Goal: Check status: Check status

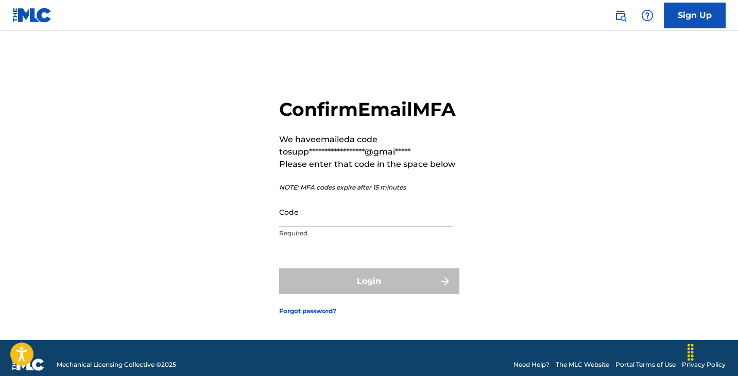
click at [353, 226] on input "Code" at bounding box center [366, 211] width 174 height 29
paste input "897224"
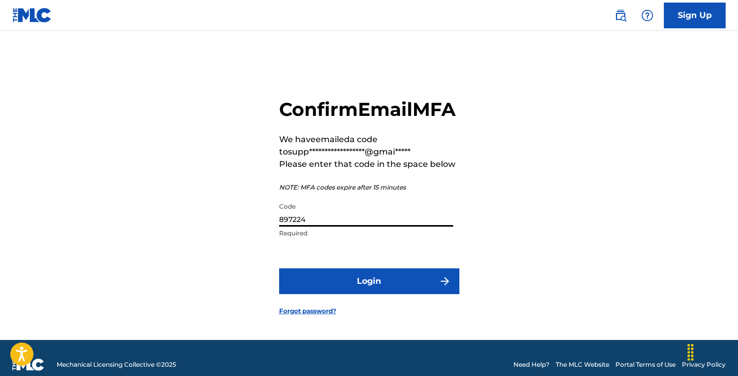
type input "897224"
click at [357, 294] on button "Login" at bounding box center [369, 281] width 180 height 26
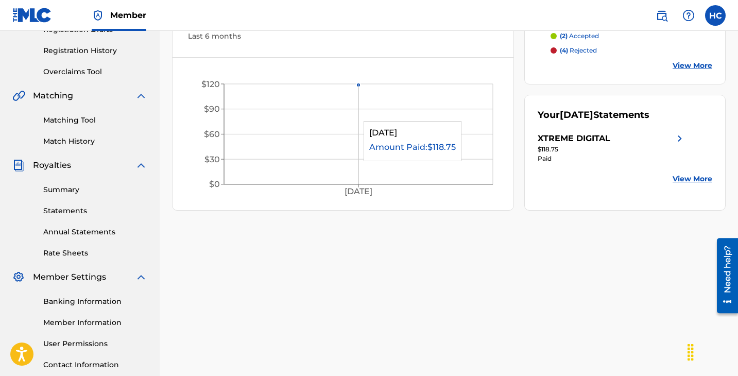
scroll to position [256, 0]
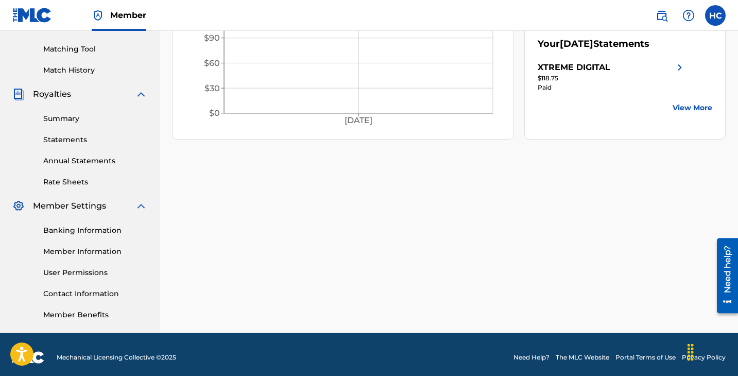
click at [97, 229] on link "Banking Information" at bounding box center [95, 230] width 104 height 11
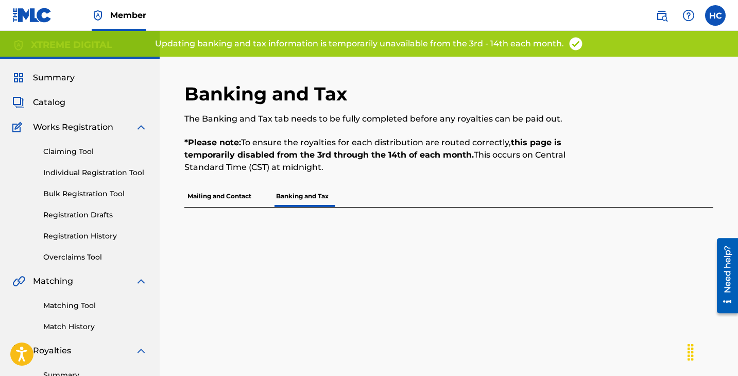
click at [219, 198] on p "Mailing and Contact" at bounding box center [219, 196] width 70 height 22
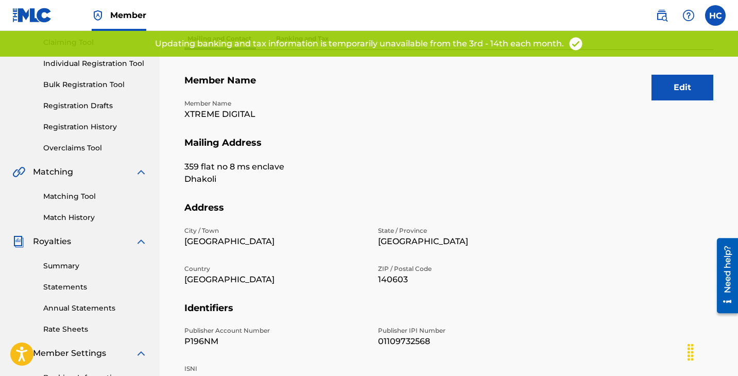
scroll to position [125, 0]
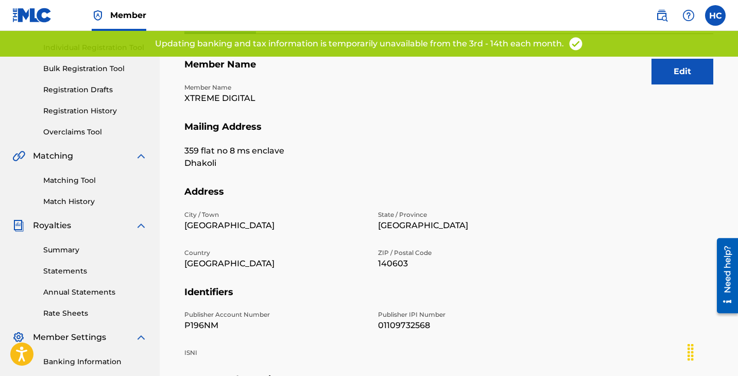
click at [63, 248] on link "Summary" at bounding box center [95, 249] width 104 height 11
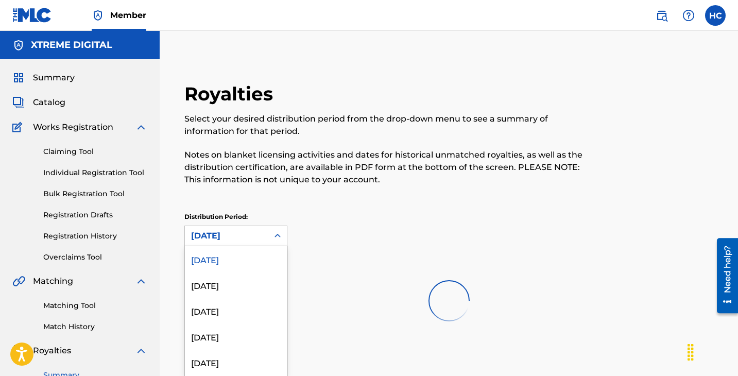
click at [243, 237] on div "[DATE] selected, 1 of 52. 52 results available. Use Up and Down to choose optio…" at bounding box center [235, 235] width 103 height 21
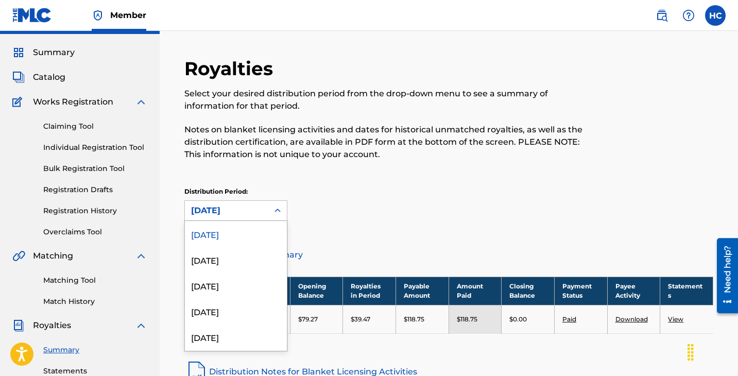
click at [274, 138] on p "Notes on blanket licensing activities and dates for historical unmatched royalt…" at bounding box center [387, 142] width 407 height 37
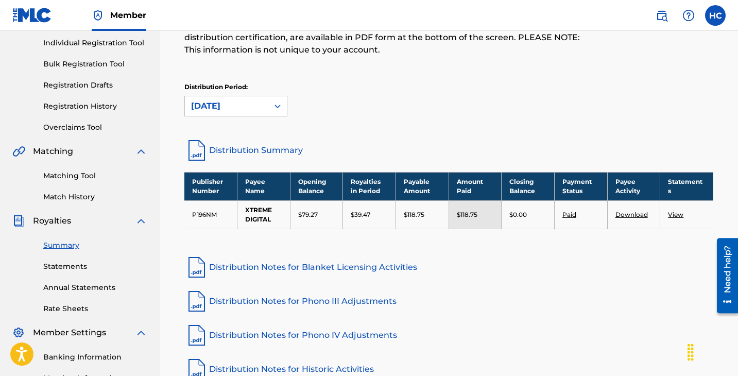
scroll to position [134, 0]
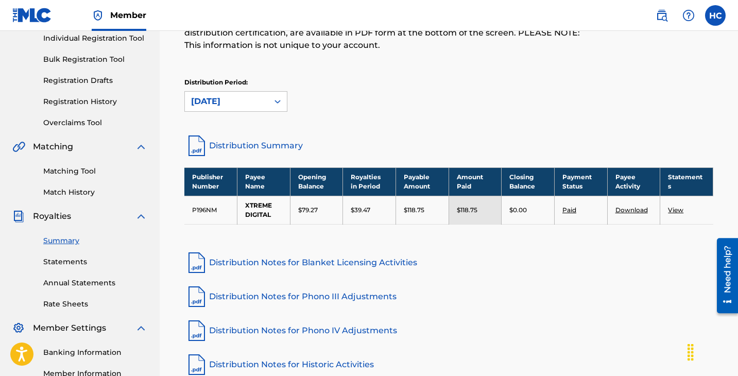
click at [627, 209] on link "Download" at bounding box center [631, 210] width 32 height 8
click at [672, 208] on link "View" at bounding box center [675, 210] width 15 height 8
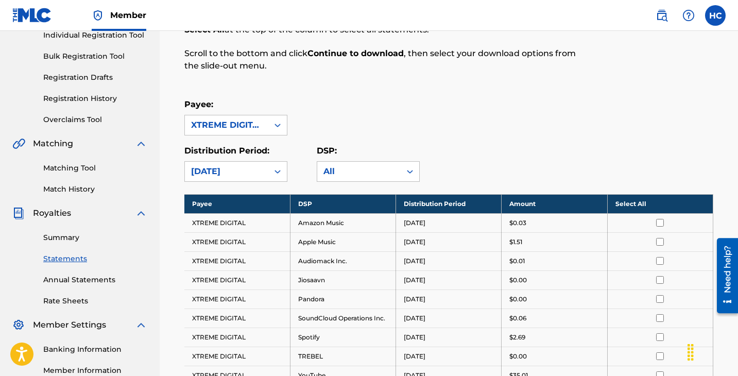
scroll to position [150, 0]
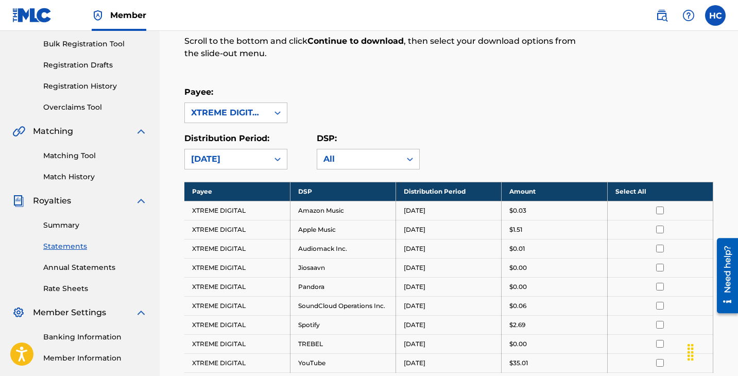
click at [73, 246] on link "Statements" at bounding box center [95, 246] width 104 height 11
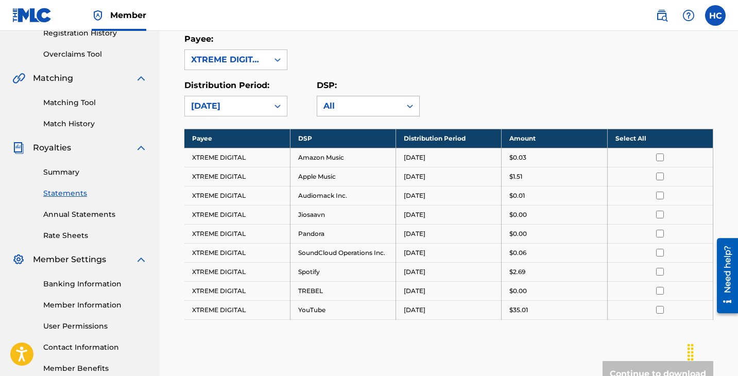
scroll to position [260, 0]
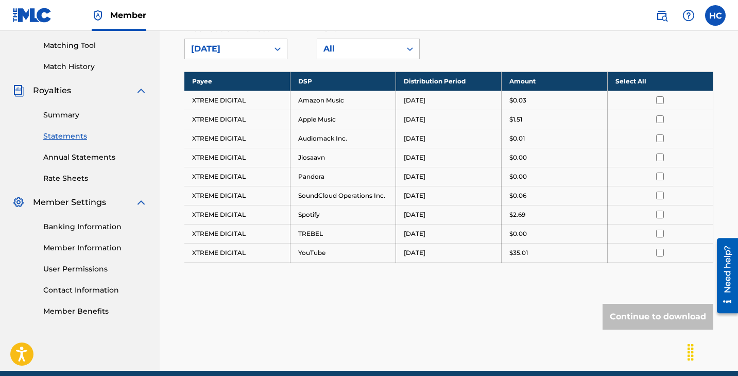
click at [67, 119] on link "Summary" at bounding box center [95, 115] width 104 height 11
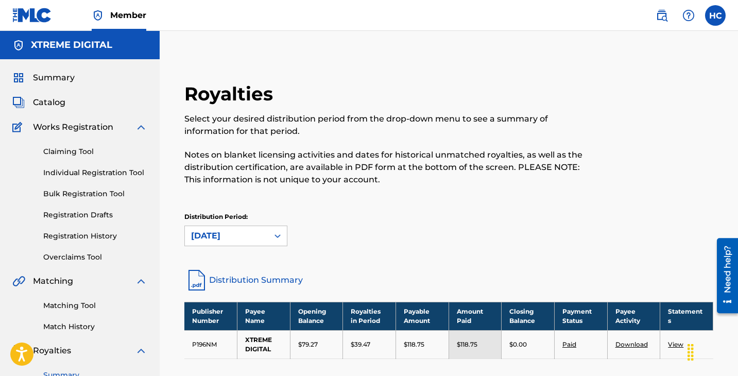
scroll to position [127, 0]
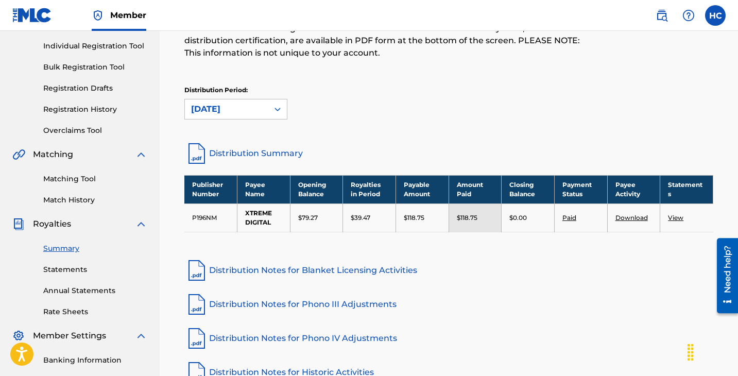
click at [258, 213] on td "XTREME DIGITAL" at bounding box center [263, 217] width 53 height 28
click at [567, 217] on link "Paid" at bounding box center [569, 218] width 14 height 8
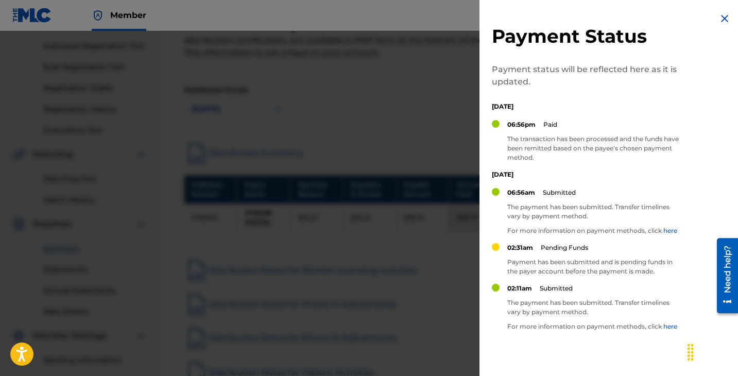
scroll to position [18, 0]
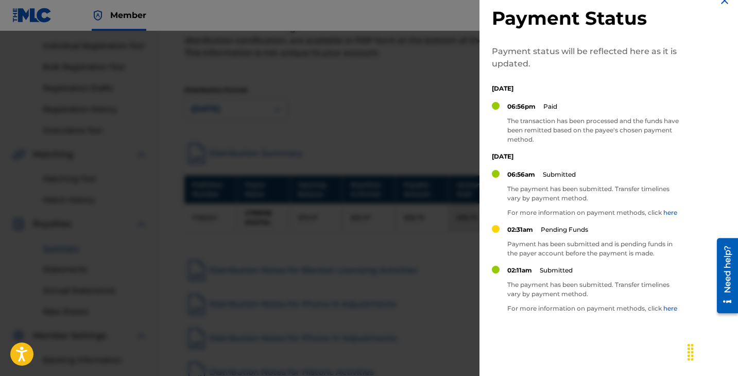
click at [668, 214] on link "here" at bounding box center [670, 212] width 14 height 8
click at [667, 306] on link "here" at bounding box center [670, 308] width 14 height 8
click at [718, 3] on img at bounding box center [724, 0] width 12 height 12
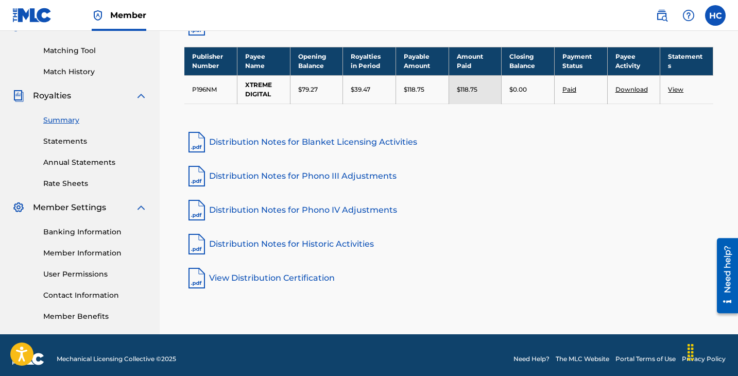
scroll to position [256, 0]
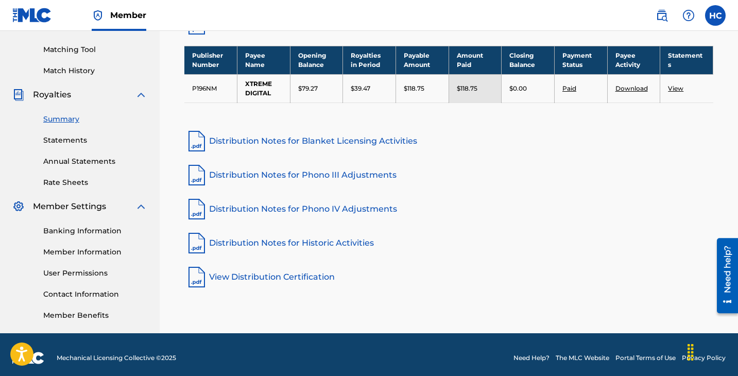
click at [274, 138] on link "Distribution Notes for Blanket Licensing Activities" at bounding box center [448, 141] width 529 height 25
click at [317, 179] on link "Distribution Notes for Phono III Adjustments" at bounding box center [448, 175] width 529 height 25
click at [278, 210] on link "Distribution Notes for Phono IV Adjustments" at bounding box center [448, 209] width 529 height 25
click at [271, 243] on link "Distribution Notes for Historic Activities" at bounding box center [448, 243] width 529 height 25
click at [238, 276] on link "View Distribution Certification" at bounding box center [448, 277] width 529 height 25
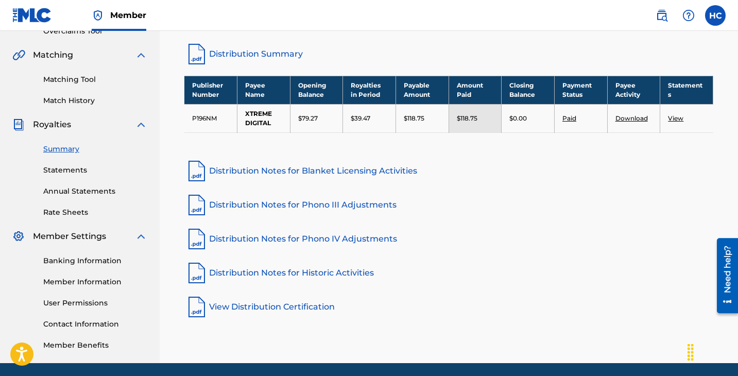
scroll to position [216, 0]
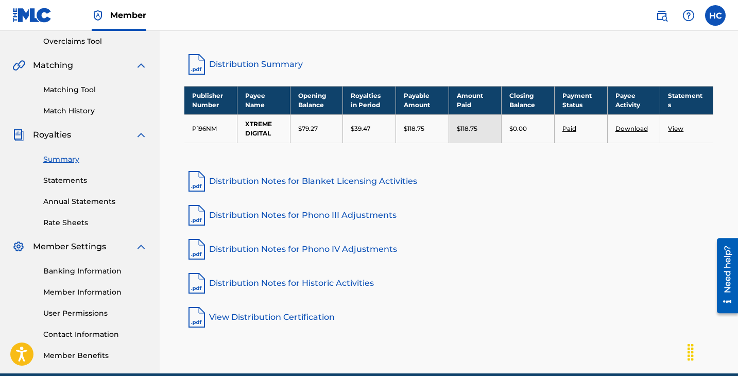
click at [259, 130] on td "XTREME DIGITAL" at bounding box center [263, 128] width 53 height 28
click at [565, 127] on link "Paid" at bounding box center [569, 129] width 14 height 8
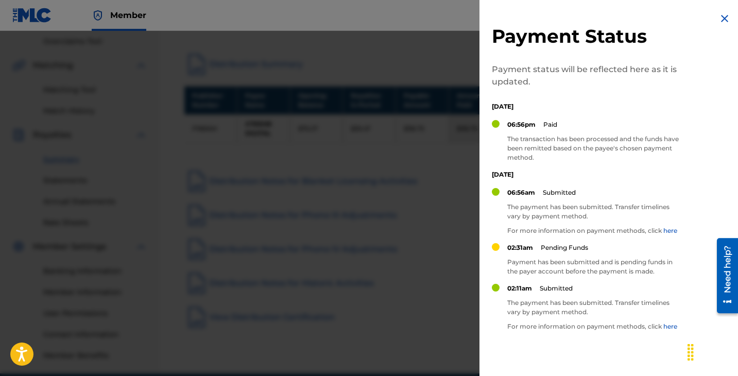
scroll to position [70, 0]
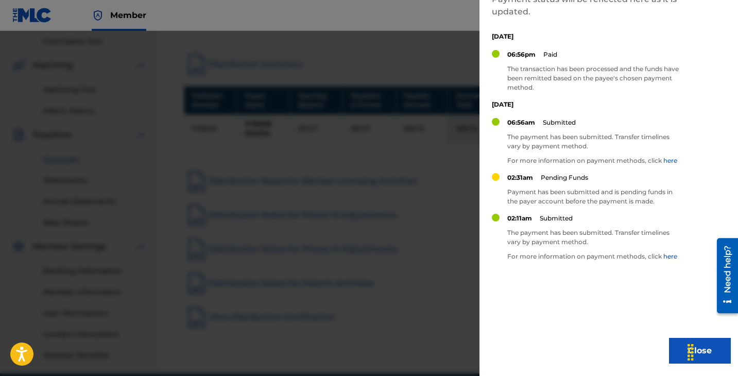
click at [591, 239] on p "The payment has been submitted. Transfer timelines vary by payment method." at bounding box center [594, 237] width 175 height 19
click at [566, 245] on p "The payment has been submitted. Transfer timelines vary by payment method." at bounding box center [594, 237] width 175 height 19
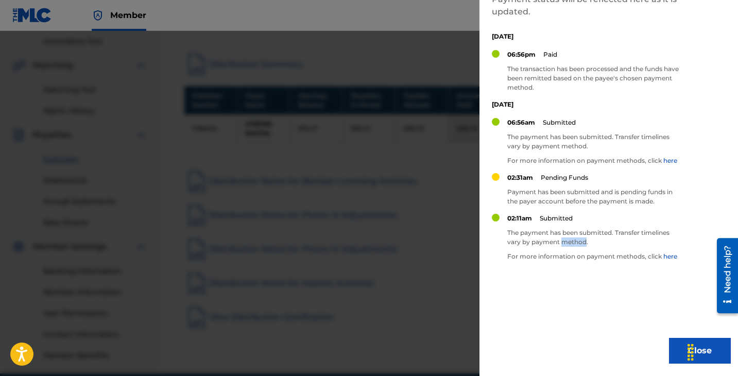
click at [566, 245] on p "The payment has been submitted. Transfer timelines vary by payment method." at bounding box center [594, 237] width 175 height 19
click at [562, 264] on div "02:11am Submitted The payment has been submitted. Transfer timelines vary by pa…" at bounding box center [594, 241] width 175 height 55
click at [669, 352] on button "Close" at bounding box center [700, 351] width 62 height 26
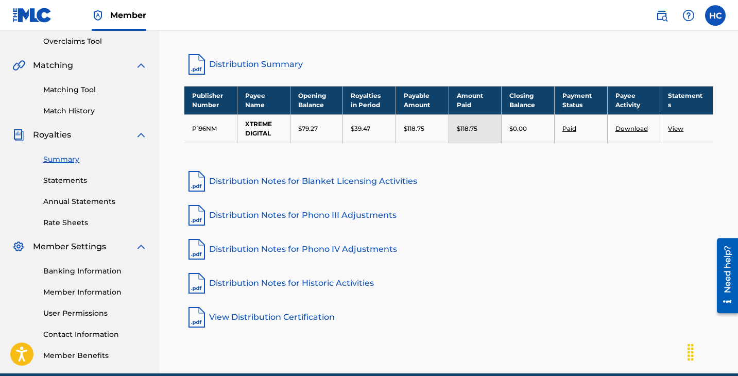
click at [678, 128] on link "View" at bounding box center [675, 129] width 15 height 8
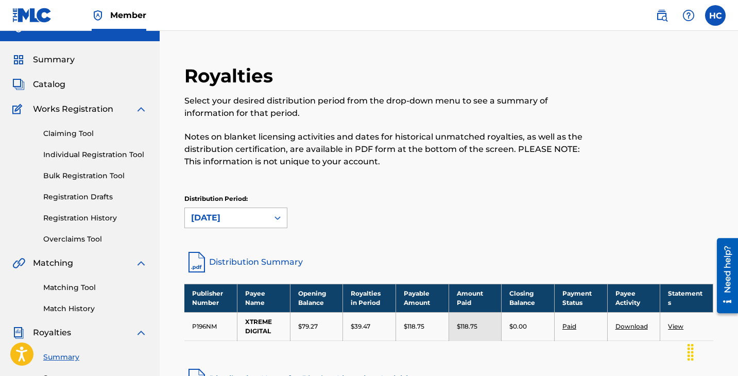
click at [263, 228] on div "[DATE]" at bounding box center [235, 217] width 103 height 21
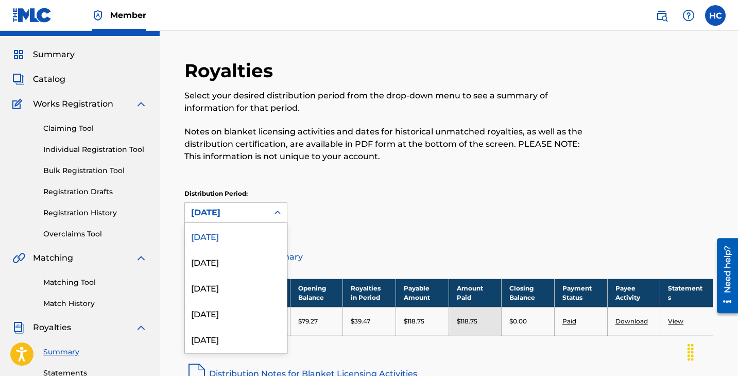
scroll to position [25, 0]
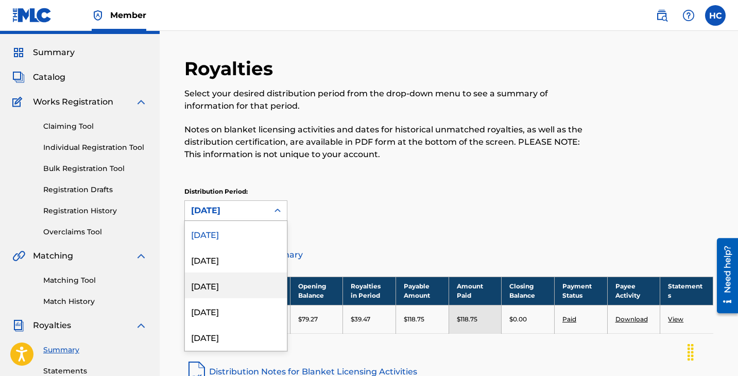
click at [453, 237] on div "Royalties Select your desired distribution period from the drop-down menu to se…" at bounding box center [448, 288] width 553 height 463
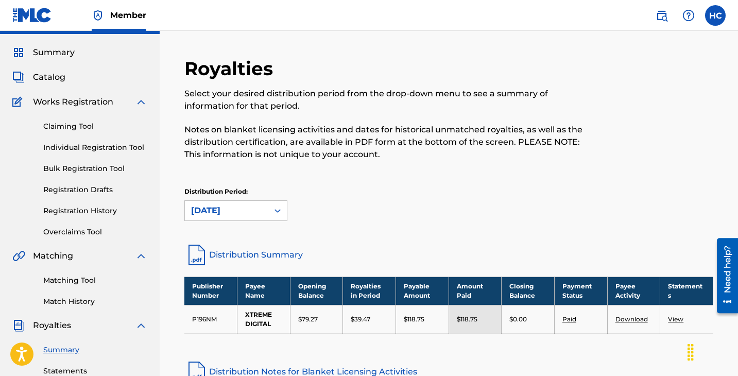
click at [477, 317] on div "$118.75" at bounding box center [475, 318] width 37 height 9
click at [567, 317] on link "Paid" at bounding box center [569, 319] width 14 height 8
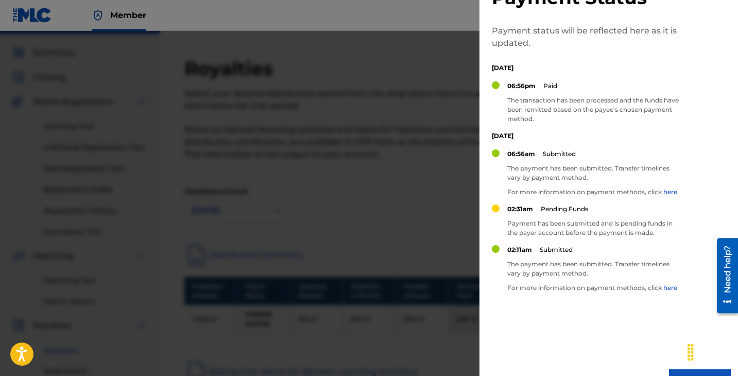
scroll to position [70, 0]
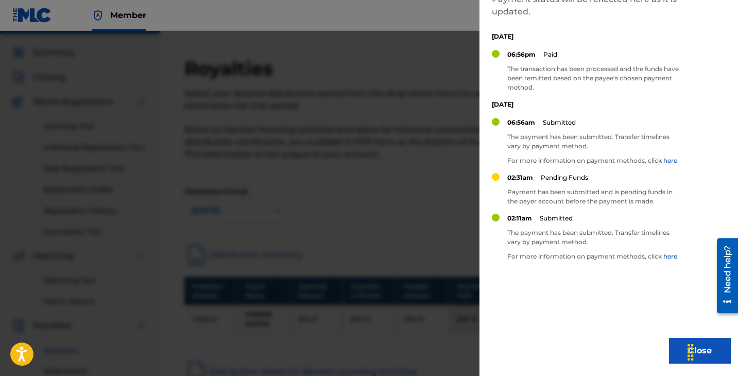
click at [669, 349] on button "Close" at bounding box center [700, 351] width 62 height 26
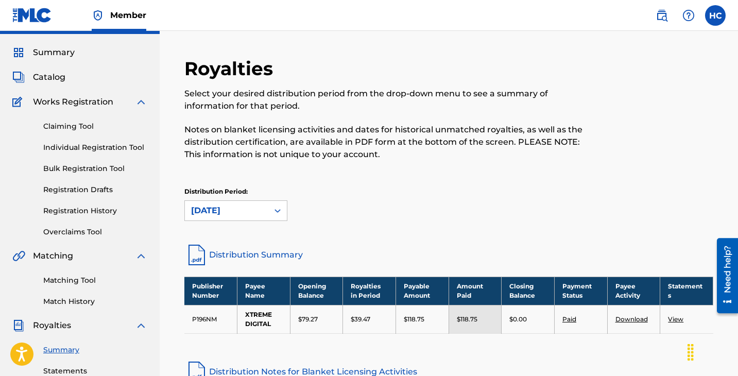
click at [627, 319] on link "Download" at bounding box center [631, 319] width 32 height 8
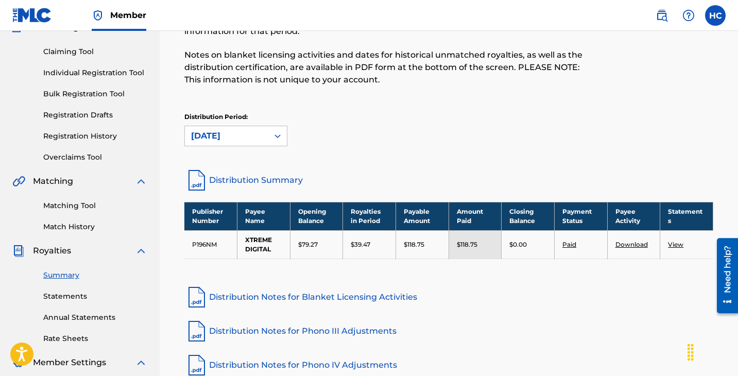
click at [679, 242] on link "View" at bounding box center [675, 244] width 15 height 8
